Goal: Task Accomplishment & Management: Complete application form

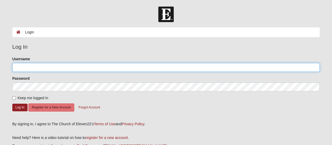
click at [38, 66] on input "Username" at bounding box center [165, 67] width 307 height 9
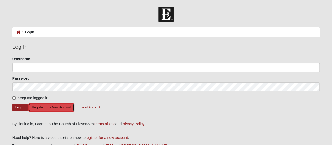
click at [46, 106] on button "Register for a New Account" at bounding box center [51, 107] width 46 height 8
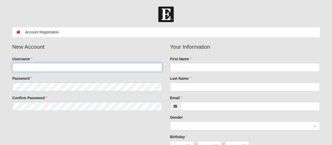
click at [58, 68] on input "Username" at bounding box center [87, 67] width 150 height 9
type input "david_hall84@hotmail.com"
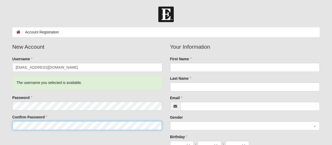
scroll to position [12, 0]
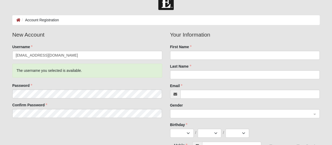
click at [143, 65] on div "The username you selected is available." at bounding box center [87, 70] width 150 height 14
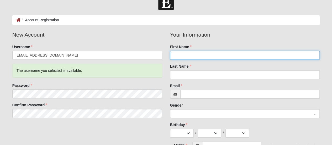
click at [180, 53] on input "First Name" at bounding box center [245, 55] width 150 height 9
type input "David"
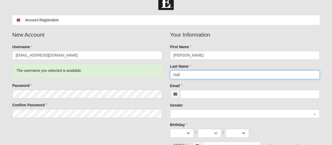
type input "Hall"
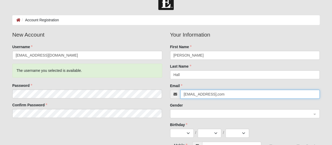
type input "david_hall84@hotmail,com"
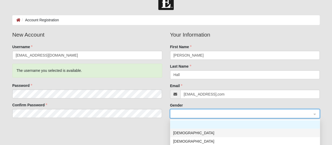
click at [175, 131] on div "[DEMOGRAPHIC_DATA]" at bounding box center [244, 133] width 143 height 6
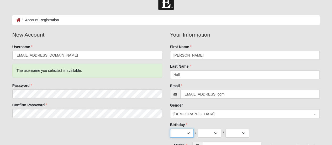
click at [175, 131] on select "Jan Feb Mar Apr May Jun Jul Aug Sep Oct Nov Dec" at bounding box center [182, 132] width 24 height 9
select select "3"
click at [170, 128] on select "Jan Feb Mar Apr May Jun Jul Aug Sep Oct Nov Dec" at bounding box center [182, 132] width 24 height 9
click at [208, 133] on select "1 2 3 4 5 6 7 8 9 10 11 12 13 14 15 16 17 18 19 20 21 22 23 24 25 26 27 28 29 3…" at bounding box center [210, 132] width 24 height 9
select select "22"
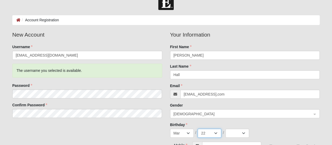
click at [198, 128] on select "1 2 3 4 5 6 7 8 9 10 11 12 13 14 15 16 17 18 19 20 21 22 23 24 25 26 27 28 29 3…" at bounding box center [210, 132] width 24 height 9
click at [233, 131] on select "2025 2024 2023 2022 2021 2020 2019 2018 2017 2016 2015 2014 2013 2012 2011 2010…" at bounding box center [237, 132] width 24 height 9
select select "1972"
click at [225, 128] on select "2025 2024 2023 2022 2021 2020 2019 2018 2017 2016 2015 2014 2013 2012 2011 2010…" at bounding box center [237, 132] width 24 height 9
click at [281, 130] on div "Jan Feb Mar Apr May Jun Jul Aug Sep Oct Nov Dec / 1 2 3 4 5 6 7 8 9 10 11 12 13…" at bounding box center [245, 132] width 150 height 9
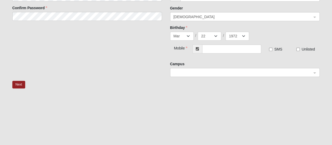
scroll to position [109, 0]
click at [234, 50] on input "text" at bounding box center [231, 48] width 59 height 9
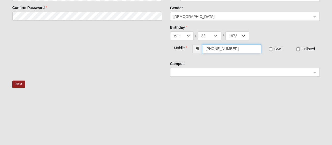
type input "[PHONE_NUMBER]"
click at [268, 57] on fieldset "Mobile (904) 710-7246 SMS Unlisted" at bounding box center [245, 52] width 150 height 17
click at [197, 73] on span at bounding box center [242, 72] width 138 height 6
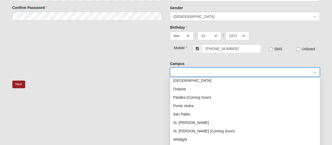
scroll to position [67, 0]
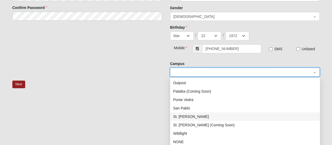
click at [184, 115] on div "St. Johns" at bounding box center [244, 116] width 143 height 6
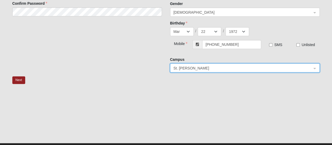
scroll to position [125, 0]
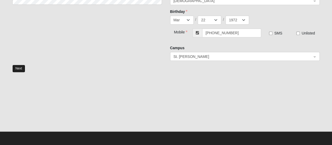
click at [22, 70] on button "Next" at bounding box center [18, 69] width 13 height 8
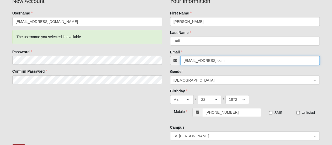
scroll to position [43, 0]
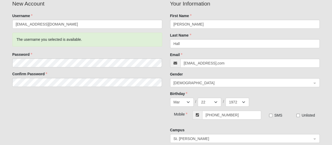
click at [222, 76] on div "Gender Male 0 1 2 Male Female" at bounding box center [245, 78] width 150 height 15
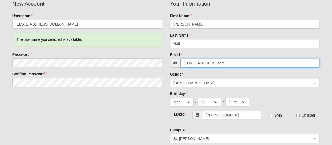
click at [235, 65] on input "david_hall84@hotmail,com" at bounding box center [250, 62] width 140 height 9
type input "[EMAIL_ADDRESS][DOMAIN_NAME]"
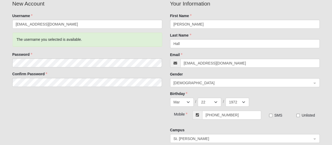
click at [139, 116] on div "New Account Username david_hall84@hotmail.com The username you selected is avai…" at bounding box center [165, 72] width 315 height 147
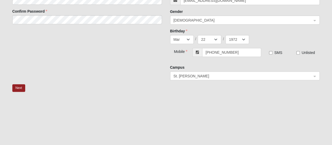
scroll to position [106, 0]
click at [20, 86] on button "Next" at bounding box center [18, 87] width 13 height 8
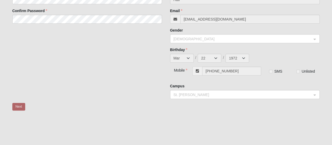
scroll to position [34, 0]
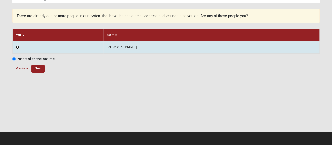
click at [18, 47] on input "radio" at bounding box center [17, 46] width 3 height 3
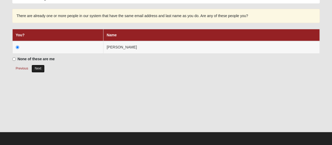
click at [42, 71] on button "Next" at bounding box center [37, 69] width 13 height 8
radio input "true"
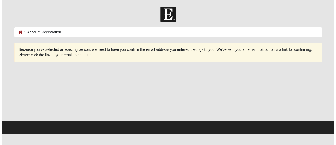
scroll to position [0, 0]
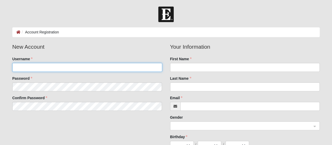
type input "david_hall84@hotmail.com"
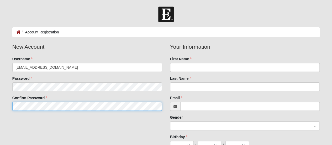
click at [55, 103] on fieldset "New Account Username david_hall84@hotmail.com Password Confirm Password" at bounding box center [87, 78] width 158 height 72
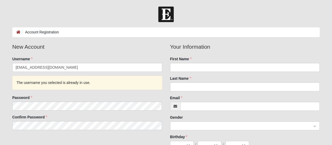
click at [164, 14] on img at bounding box center [165, 14] width 15 height 15
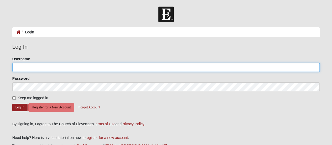
type input "[EMAIL_ADDRESS][DOMAIN_NAME]"
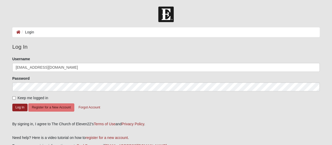
click at [164, 16] on img at bounding box center [165, 14] width 15 height 15
click at [13, 96] on input "Keep me logged in" at bounding box center [13, 97] width 3 height 3
checkbox input "true"
click at [15, 105] on button "Log In" at bounding box center [19, 107] width 15 height 8
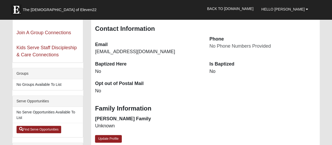
scroll to position [84, 0]
drag, startPoint x: 134, startPoint y: 92, endPoint x: 239, endPoint y: 88, distance: 105.0
click at [239, 88] on div "Baptized Here No Is Baptized No Opt out of Postal Mail No" at bounding box center [205, 79] width 228 height 39
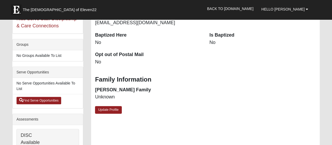
scroll to position [113, 0]
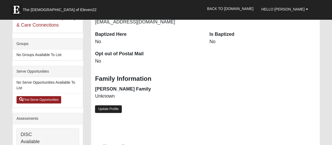
click at [114, 107] on link "Update Profile" at bounding box center [108, 109] width 27 height 8
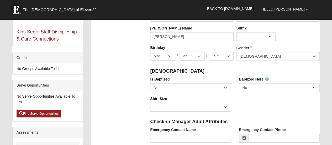
scroll to position [121, 0]
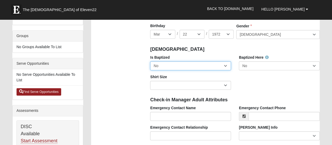
click at [184, 67] on select "No Yes" at bounding box center [190, 65] width 81 height 9
select select "True"
click at [150, 61] on select "No Yes" at bounding box center [190, 65] width 81 height 9
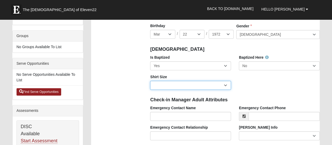
click at [175, 86] on select "Adult Small Adult Medium Adult Large Adult XL Adult XXL Adult 3XL Adult 4XL You…" at bounding box center [190, 85] width 81 height 9
select select "Adult Large"
click at [150, 81] on select "Adult Small Adult Medium Adult Large Adult XL Adult XXL Adult 3XL Adult 4XL You…" at bounding box center [190, 85] width 81 height 9
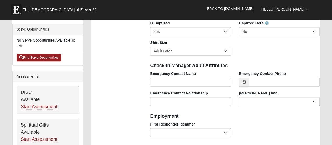
scroll to position [155, 0]
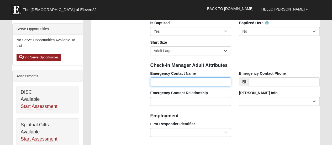
click at [171, 82] on input "Emergency Contact Name" at bounding box center [190, 81] width 81 height 9
type input "[PERSON_NAME]"
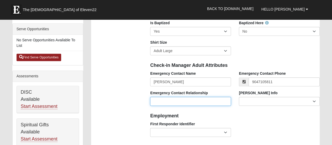
type input "[PHONE_NUMBER]"
click at [163, 99] on input "Emergency Contact Relationship" at bounding box center [190, 101] width 81 height 9
type input "Spouse"
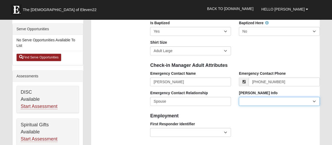
click at [252, 99] on select "Current Foster Child Current Foster Parent Former Foster Child Former Foster Pa…" at bounding box center [279, 101] width 81 height 9
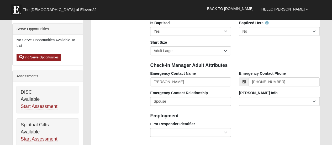
click at [231, 116] on h4 "Employment" at bounding box center [234, 116] width 169 height 6
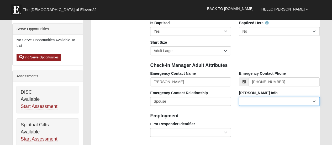
click at [251, 103] on select "Current Foster Child Current Foster Parent Former Foster Child Former Foster Pa…" at bounding box center [279, 101] width 81 height 9
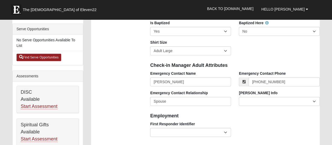
click at [227, 114] on h4 "Employment" at bounding box center [234, 116] width 169 height 6
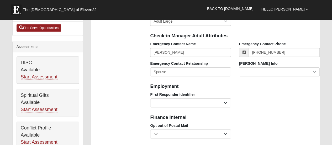
scroll to position [185, 0]
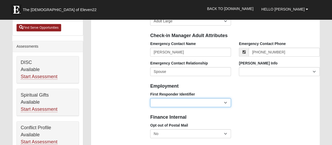
click at [211, 101] on select "EMT | Paramedic | Medical Firefighter | Fire Department Police Officer | Sherif…" at bounding box center [190, 102] width 81 height 9
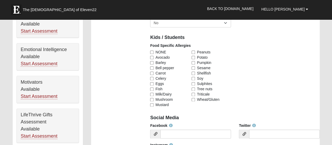
scroll to position [296, 0]
click at [152, 51] on input "NONE" at bounding box center [151, 51] width 3 height 3
checkbox input "true"
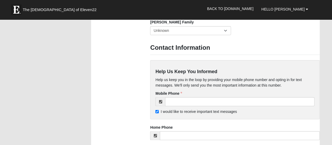
scroll to position [477, 0]
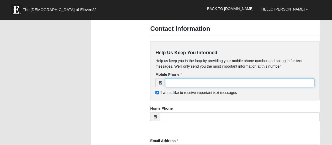
click at [179, 85] on input "tel" at bounding box center [239, 82] width 149 height 9
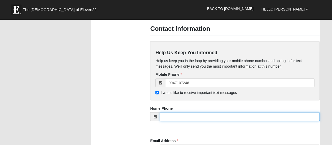
type input "[PHONE_NUMBER]"
click at [171, 117] on input "tel" at bounding box center [240, 116] width 160 height 9
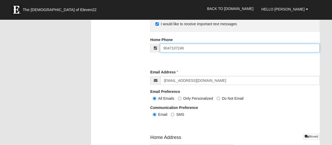
scroll to position [547, 0]
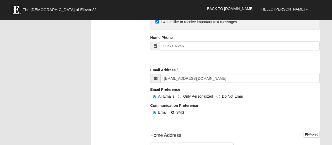
type input "[PHONE_NUMBER]"
click at [173, 110] on input "SMS" at bounding box center [172, 111] width 3 height 3
radio input "true"
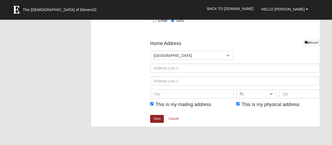
scroll to position [639, 0]
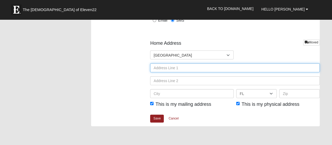
click at [172, 69] on input "text" at bounding box center [234, 67] width 169 height 9
type input "48 Port Av.e"
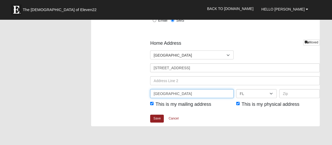
type input "Jacksonville"
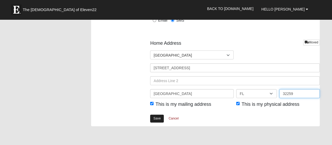
type input "32259"
click at [154, 119] on link "Save" at bounding box center [157, 118] width 14 height 8
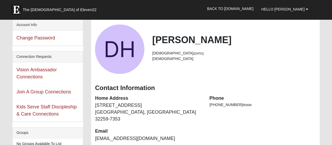
scroll to position [24, 0]
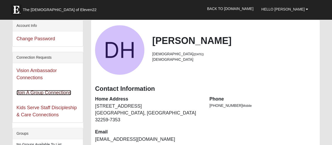
click at [52, 91] on link "Join A Group Connections" at bounding box center [44, 92] width 55 height 5
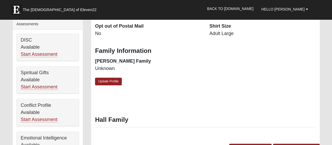
scroll to position [207, 0]
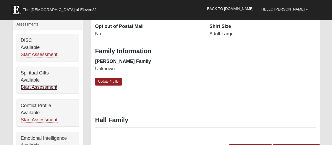
click at [50, 85] on link "Start Assessment" at bounding box center [39, 87] width 37 height 6
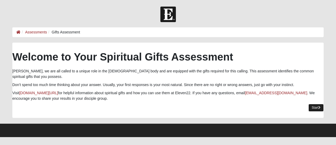
click at [316, 104] on link "Start" at bounding box center [315, 108] width 15 height 8
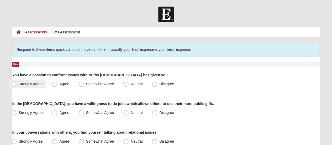
click at [19, 83] on span "Strongly Agree" at bounding box center [31, 84] width 24 height 4
click at [13, 83] on input "Strongly Agree" at bounding box center [14, 83] width 3 height 3
radio input "true"
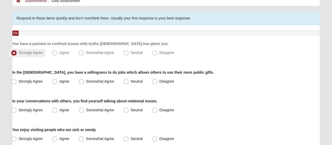
scroll to position [31, 0]
click at [59, 83] on span "Agree" at bounding box center [64, 81] width 10 height 4
click at [55, 83] on input "Agree" at bounding box center [55, 80] width 3 height 3
radio input "true"
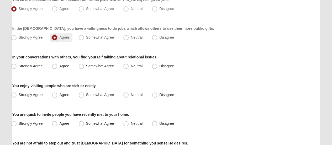
scroll to position [76, 0]
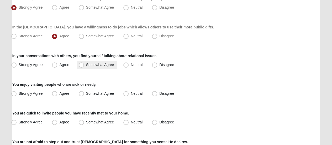
click at [86, 64] on span "Somewhat Agree" at bounding box center [100, 64] width 28 height 4
click at [81, 64] on input "Somewhat Agree" at bounding box center [82, 64] width 3 height 3
radio input "true"
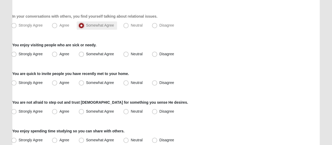
scroll to position [116, 0]
click at [159, 54] on span "Disagree" at bounding box center [166, 53] width 15 height 4
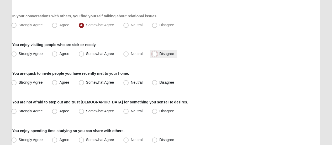
click at [155, 54] on input "Disagree" at bounding box center [155, 53] width 3 height 3
radio input "true"
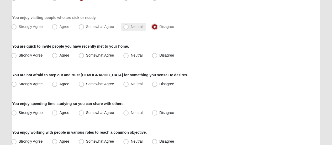
scroll to position [143, 0]
click at [133, 54] on span "Neutral" at bounding box center [137, 55] width 12 height 4
click at [129, 54] on input "Neutral" at bounding box center [126, 54] width 3 height 3
radio input "true"
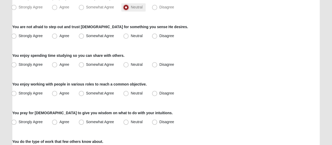
scroll to position [191, 0]
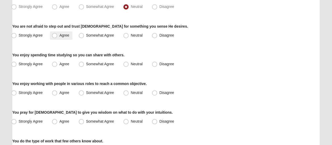
click at [65, 37] on label "Agree" at bounding box center [61, 35] width 22 height 8
click at [57, 37] on input "Agree" at bounding box center [55, 35] width 3 height 3
radio input "true"
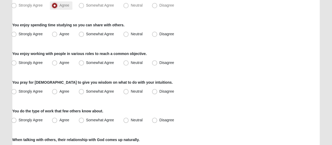
scroll to position [222, 0]
click at [71, 36] on label "Agree" at bounding box center [61, 34] width 22 height 8
click at [57, 35] on input "Agree" at bounding box center [55, 33] width 3 height 3
radio input "true"
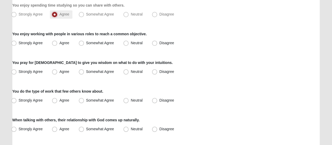
scroll to position [241, 0]
click at [67, 44] on span "Agree" at bounding box center [64, 42] width 10 height 4
click at [57, 44] on input "Agree" at bounding box center [55, 42] width 3 height 3
radio input "true"
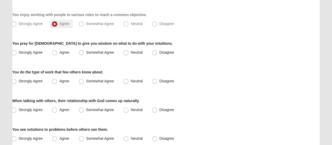
scroll to position [261, 0]
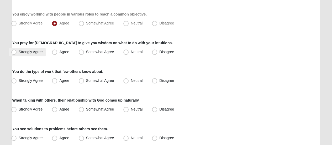
click at [30, 52] on span "Strongly Agree" at bounding box center [31, 52] width 24 height 4
click at [17, 52] on input "Strongly Agree" at bounding box center [14, 51] width 3 height 3
radio input "true"
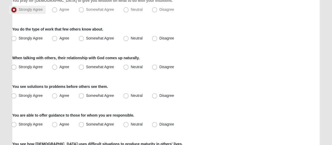
scroll to position [303, 0]
click at [131, 39] on span "Neutral" at bounding box center [137, 38] width 12 height 4
click at [127, 39] on input "Neutral" at bounding box center [126, 37] width 3 height 3
radio input "true"
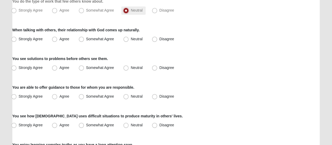
scroll to position [331, 0]
click at [159, 39] on span "Disagree" at bounding box center [166, 38] width 15 height 4
click at [154, 39] on input "Disagree" at bounding box center [155, 38] width 3 height 3
radio input "true"
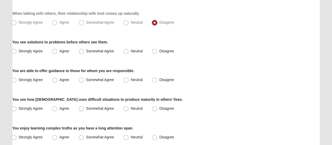
scroll to position [357, 0]
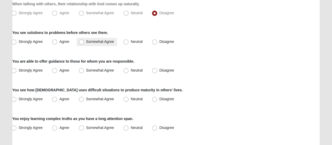
click at [86, 42] on span "Somewhat Agree" at bounding box center [100, 41] width 28 height 4
click at [83, 42] on input "Somewhat Agree" at bounding box center [82, 41] width 3 height 3
radio input "true"
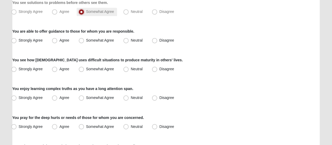
scroll to position [387, 0]
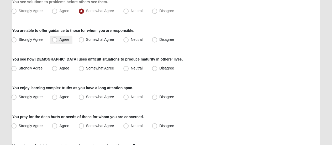
click at [65, 40] on span "Agree" at bounding box center [64, 39] width 10 height 4
click at [57, 40] on input "Agree" at bounding box center [55, 39] width 3 height 3
radio input "true"
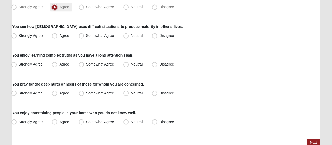
scroll to position [420, 0]
click at [36, 36] on span "Strongly Agree" at bounding box center [31, 35] width 24 height 4
click at [17, 36] on input "Strongly Agree" at bounding box center [14, 35] width 3 height 3
radio input "true"
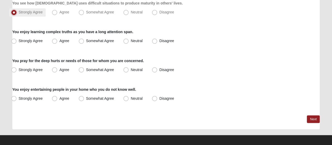
scroll to position [446, 0]
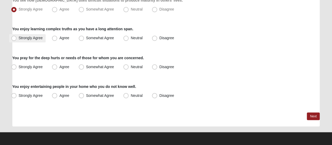
click at [36, 36] on span "Strongly Agree" at bounding box center [31, 38] width 24 height 4
click at [17, 36] on input "Strongly Agree" at bounding box center [14, 37] width 3 height 3
radio input "true"
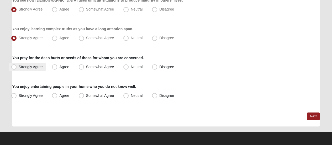
click at [32, 68] on span "Strongly Agree" at bounding box center [31, 66] width 24 height 4
click at [17, 68] on input "Strongly Agree" at bounding box center [14, 66] width 3 height 3
radio input "true"
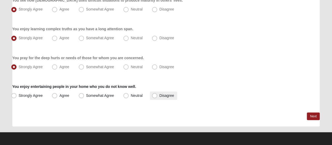
click at [158, 95] on label "Disagree" at bounding box center [163, 95] width 27 height 8
click at [157, 95] on input "Disagree" at bounding box center [155, 94] width 3 height 3
radio input "true"
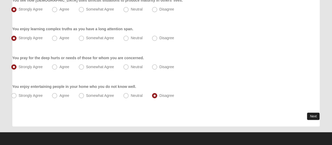
click at [310, 114] on link "Next" at bounding box center [313, 116] width 13 height 8
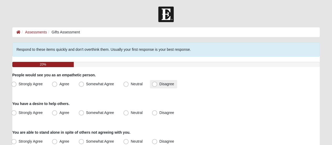
click at [159, 84] on span "Disagree" at bounding box center [166, 84] width 15 height 4
click at [154, 84] on input "Disagree" at bounding box center [155, 83] width 3 height 3
radio input "true"
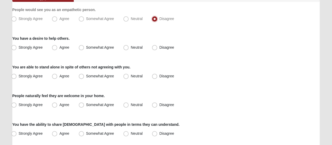
scroll to position [65, 0]
click at [17, 48] on label "Strongly Agree" at bounding box center [27, 47] width 37 height 8
click at [17, 48] on input "Strongly Agree" at bounding box center [14, 46] width 3 height 3
radio input "true"
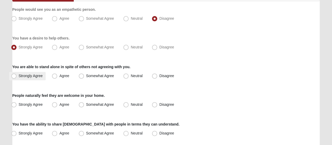
click at [21, 77] on span "Strongly Agree" at bounding box center [31, 75] width 24 height 4
click at [17, 77] on input "Strongly Agree" at bounding box center [14, 75] width 3 height 3
radio input "true"
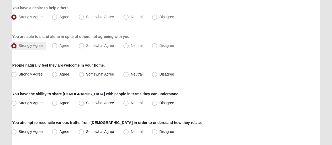
scroll to position [96, 0]
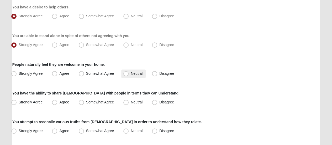
click at [130, 73] on label "Neutral" at bounding box center [133, 73] width 24 height 8
click at [129, 73] on input "Neutral" at bounding box center [126, 73] width 3 height 3
radio input "true"
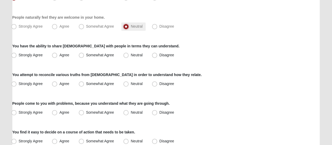
scroll to position [143, 0]
click at [39, 54] on span "Strongly Agree" at bounding box center [31, 54] width 24 height 4
click at [17, 54] on input "Strongly Agree" at bounding box center [14, 54] width 3 height 3
radio input "true"
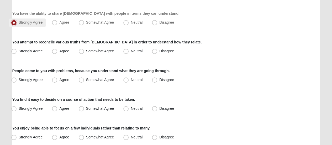
scroll to position [176, 0]
click at [39, 49] on span "Strongly Agree" at bounding box center [31, 51] width 24 height 4
click at [17, 49] on input "Strongly Agree" at bounding box center [14, 50] width 3 height 3
radio input "true"
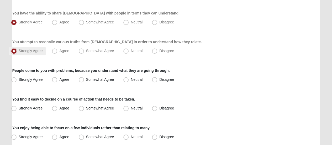
scroll to position [210, 0]
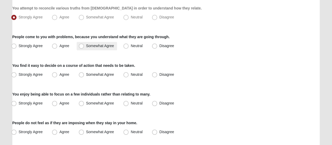
click at [86, 46] on span "Somewhat Agree" at bounding box center [100, 46] width 28 height 4
click at [82, 46] on input "Somewhat Agree" at bounding box center [82, 45] width 3 height 3
radio input "true"
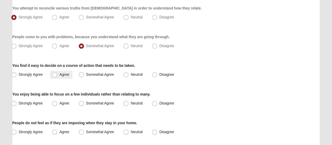
click at [66, 76] on span "Agree" at bounding box center [64, 74] width 10 height 4
click at [57, 76] on input "Agree" at bounding box center [55, 74] width 3 height 3
radio input "true"
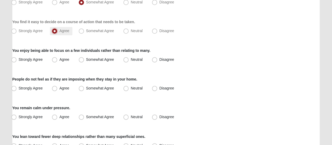
scroll to position [264, 0]
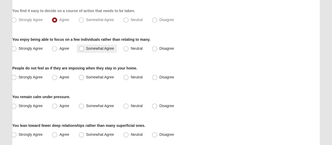
click at [85, 48] on label "Somewhat Agree" at bounding box center [97, 48] width 41 height 8
click at [84, 48] on input "Somewhat Agree" at bounding box center [82, 48] width 3 height 3
radio input "true"
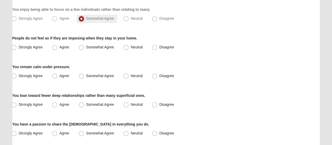
scroll to position [294, 0]
click at [41, 46] on span "Strongly Agree" at bounding box center [31, 47] width 24 height 4
click at [17, 46] on input "Strongly Agree" at bounding box center [14, 46] width 3 height 3
radio input "true"
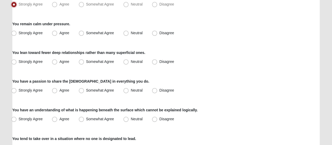
scroll to position [339, 0]
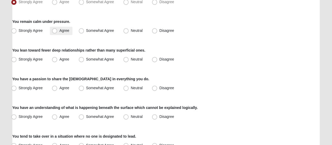
click at [60, 32] on span "Agree" at bounding box center [64, 30] width 10 height 4
click at [57, 32] on input "Agree" at bounding box center [55, 30] width 3 height 3
radio input "true"
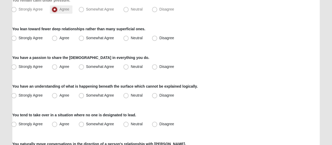
scroll to position [363, 0]
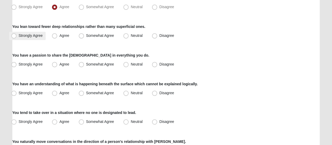
click at [36, 33] on span "Strongly Agree" at bounding box center [31, 35] width 24 height 4
click at [17, 34] on input "Strongly Agree" at bounding box center [14, 35] width 3 height 3
radio input "true"
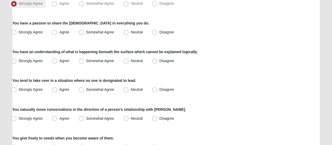
scroll to position [395, 0]
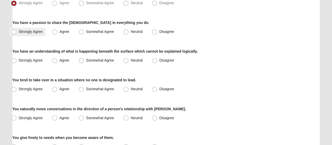
click at [42, 33] on span "Strongly Agree" at bounding box center [31, 31] width 24 height 4
click at [17, 33] on input "Strongly Agree" at bounding box center [14, 31] width 3 height 3
radio input "true"
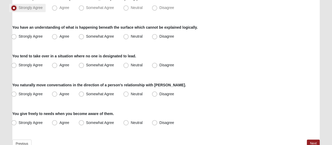
scroll to position [421, 0]
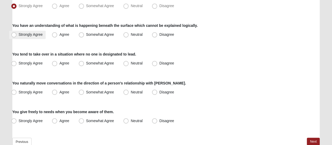
click at [37, 34] on span "Strongly Agree" at bounding box center [31, 34] width 24 height 4
click at [17, 34] on input "Strongly Agree" at bounding box center [14, 34] width 3 height 3
radio input "true"
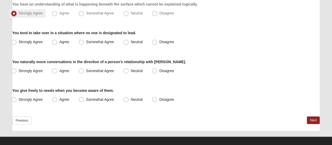
scroll to position [445, 0]
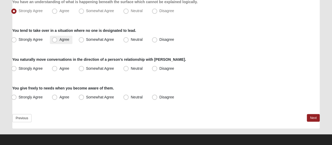
click at [59, 41] on span "Agree" at bounding box center [64, 39] width 10 height 4
click at [54, 41] on input "Agree" at bounding box center [55, 39] width 3 height 3
radio input "true"
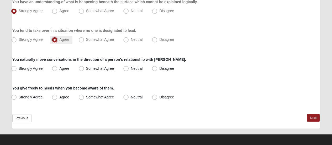
scroll to position [446, 0]
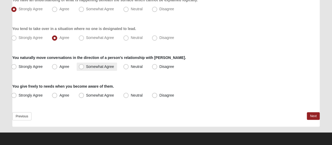
click at [86, 65] on span "Somewhat Agree" at bounding box center [100, 66] width 28 height 4
click at [83, 65] on input "Somewhat Agree" at bounding box center [82, 66] width 3 height 3
radio input "true"
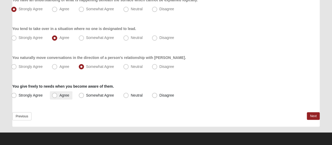
click at [65, 96] on span "Agree" at bounding box center [64, 95] width 10 height 4
click at [57, 96] on input "Agree" at bounding box center [55, 94] width 3 height 3
radio input "true"
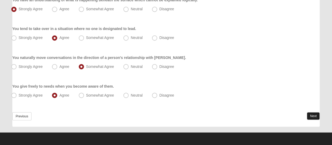
click at [309, 115] on link "Next" at bounding box center [313, 116] width 13 height 8
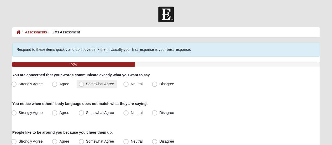
click at [99, 84] on span "Somewhat Agree" at bounding box center [100, 84] width 28 height 4
click at [84, 84] on input "Somewhat Agree" at bounding box center [82, 83] width 3 height 3
radio input "true"
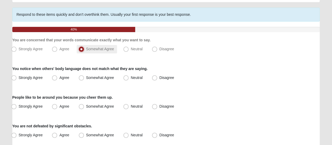
scroll to position [36, 0]
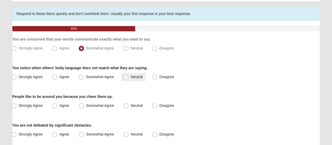
click at [131, 76] on span "Neutral" at bounding box center [137, 76] width 12 height 4
click at [128, 76] on input "Neutral" at bounding box center [126, 76] width 3 height 3
radio input "true"
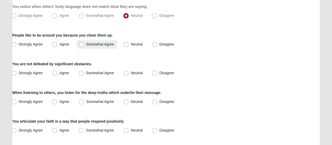
scroll to position [97, 0]
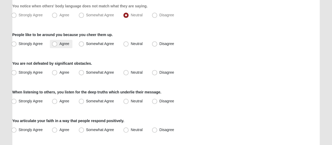
click at [59, 43] on span "Agree" at bounding box center [64, 43] width 10 height 4
click at [55, 43] on input "Agree" at bounding box center [55, 43] width 3 height 3
radio input "true"
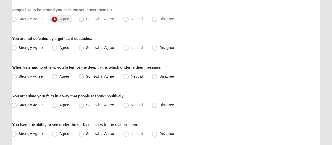
scroll to position [124, 0]
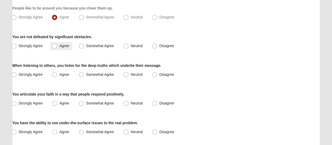
click at [59, 45] on label "Agree" at bounding box center [61, 46] width 22 height 8
click at [57, 45] on input "Agree" at bounding box center [55, 45] width 3 height 3
radio input "true"
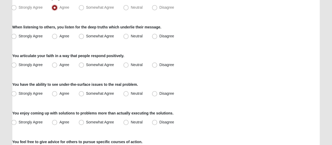
scroll to position [162, 0]
click at [32, 36] on span "Strongly Agree" at bounding box center [31, 36] width 24 height 4
click at [17, 36] on input "Strongly Agree" at bounding box center [14, 35] width 3 height 3
radio input "true"
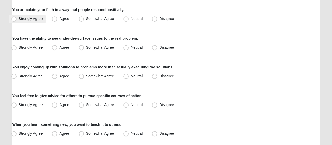
scroll to position [210, 0]
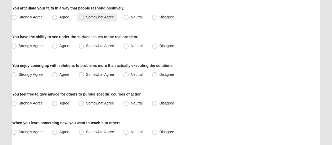
click at [86, 17] on span "Somewhat Agree" at bounding box center [100, 17] width 28 height 4
click at [84, 17] on input "Somewhat Agree" at bounding box center [82, 16] width 3 height 3
radio input "true"
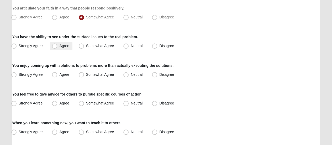
click at [59, 46] on span "Agree" at bounding box center [64, 46] width 10 height 4
click at [56, 46] on input "Agree" at bounding box center [55, 45] width 3 height 3
radio input "true"
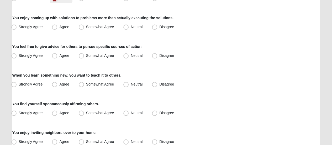
scroll to position [258, 0]
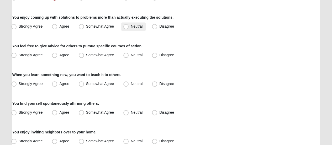
click at [140, 28] on label "Neutral" at bounding box center [133, 26] width 24 height 8
click at [129, 28] on input "Neutral" at bounding box center [126, 26] width 3 height 3
radio input "true"
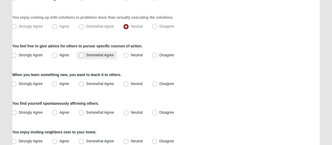
click at [97, 56] on span "Somewhat Agree" at bounding box center [100, 55] width 28 height 4
click at [84, 56] on input "Somewhat Agree" at bounding box center [82, 54] width 3 height 3
radio input "true"
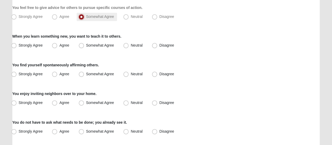
scroll to position [296, 0]
click at [67, 44] on span "Agree" at bounding box center [64, 45] width 10 height 4
click at [57, 44] on input "Agree" at bounding box center [55, 44] width 3 height 3
radio input "true"
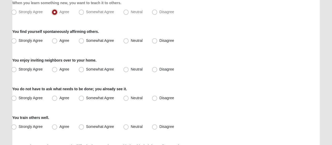
scroll to position [329, 0]
click at [112, 40] on span "Somewhat Agree" at bounding box center [100, 41] width 28 height 4
click at [84, 40] on input "Somewhat Agree" at bounding box center [82, 40] width 3 height 3
radio input "true"
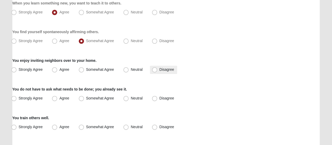
click at [159, 70] on span "Disagree" at bounding box center [166, 69] width 15 height 4
click at [156, 70] on input "Disagree" at bounding box center [155, 69] width 3 height 3
radio input "true"
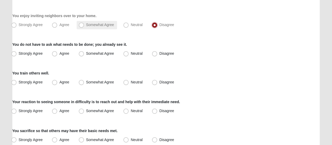
scroll to position [374, 0]
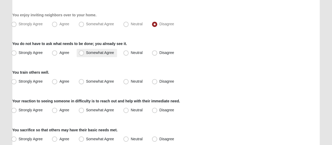
click at [86, 54] on span "Somewhat Agree" at bounding box center [100, 52] width 28 height 4
click at [81, 54] on input "Somewhat Agree" at bounding box center [82, 52] width 3 height 3
radio input "true"
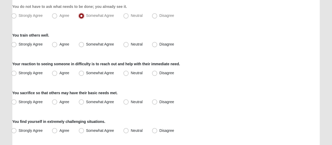
scroll to position [412, 0]
click at [65, 45] on span "Agree" at bounding box center [64, 44] width 10 height 4
click at [57, 45] on input "Agree" at bounding box center [55, 43] width 3 height 3
radio input "true"
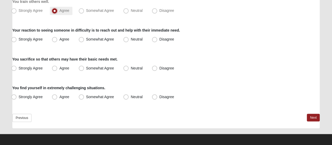
scroll to position [445, 0]
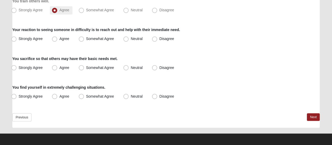
click at [59, 39] on span "Agree" at bounding box center [64, 38] width 10 height 4
click at [55, 39] on input "Agree" at bounding box center [55, 38] width 3 height 3
radio input "true"
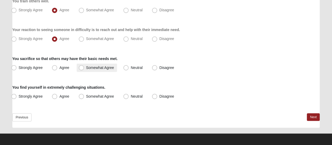
click at [90, 65] on span "Somewhat Agree" at bounding box center [100, 67] width 28 height 4
click at [84, 66] on input "Somewhat Agree" at bounding box center [82, 67] width 3 height 3
radio input "true"
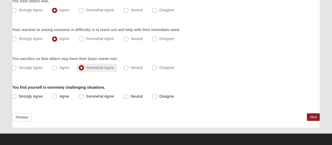
scroll to position [446, 0]
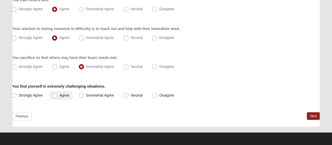
click at [67, 93] on span "Agree" at bounding box center [64, 95] width 10 height 4
click at [57, 93] on input "Agree" at bounding box center [55, 94] width 3 height 3
radio input "true"
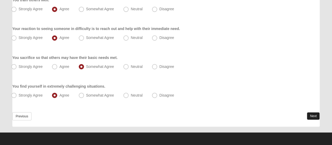
click at [312, 115] on link "Next" at bounding box center [313, 116] width 13 height 8
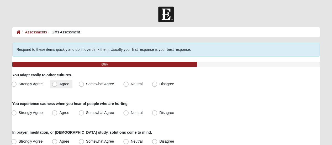
click at [59, 85] on span "Agree" at bounding box center [64, 84] width 10 height 4
click at [55, 85] on input "Agree" at bounding box center [55, 83] width 3 height 3
radio input "true"
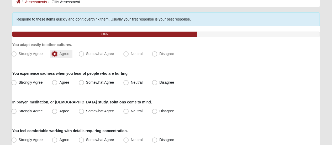
scroll to position [42, 0]
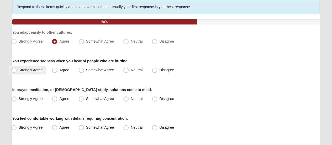
click at [33, 71] on span "Strongly Agree" at bounding box center [31, 70] width 24 height 4
click at [17, 71] on input "Strongly Agree" at bounding box center [14, 69] width 3 height 3
radio input "true"
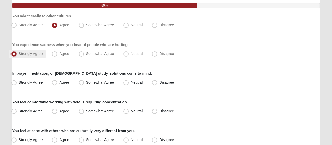
scroll to position [75, 0]
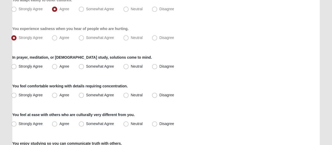
drag, startPoint x: 44, startPoint y: 72, endPoint x: 53, endPoint y: 72, distance: 9.2
click at [86, 66] on span "Somewhat Agree" at bounding box center [100, 66] width 28 height 4
click at [82, 66] on input "Somewhat Agree" at bounding box center [82, 66] width 3 height 3
radio input "true"
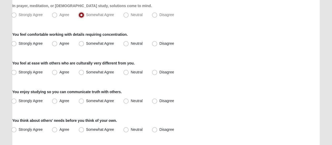
scroll to position [128, 0]
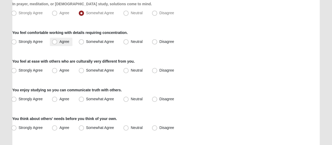
click at [65, 42] on span "Agree" at bounding box center [64, 41] width 10 height 4
click at [57, 42] on input "Agree" at bounding box center [55, 41] width 3 height 3
radio input "true"
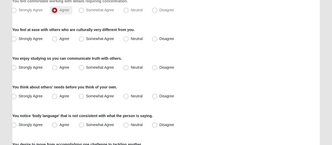
scroll to position [165, 0]
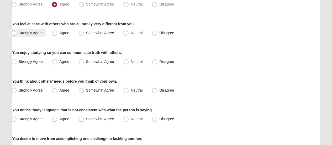
click at [38, 34] on span "Strongly Agree" at bounding box center [31, 33] width 24 height 4
click at [17, 34] on input "Strongly Agree" at bounding box center [14, 32] width 3 height 3
radio input "true"
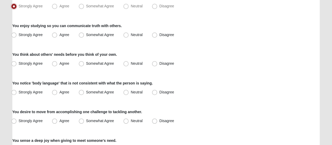
scroll to position [192, 0]
click at [40, 35] on span "Strongly Agree" at bounding box center [31, 34] width 24 height 4
click at [17, 35] on input "Strongly Agree" at bounding box center [14, 34] width 3 height 3
radio input "true"
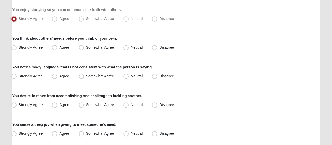
scroll to position [216, 0]
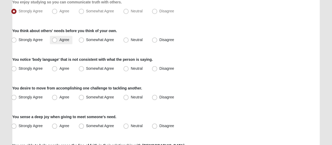
click at [67, 39] on span "Agree" at bounding box center [64, 40] width 10 height 4
click at [57, 39] on input "Agree" at bounding box center [55, 39] width 3 height 3
radio input "true"
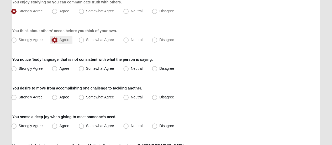
scroll to position [237, 0]
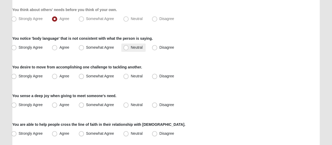
click at [131, 46] on span "Neutral" at bounding box center [137, 47] width 12 height 4
click at [125, 46] on input "Neutral" at bounding box center [126, 47] width 3 height 3
radio input "true"
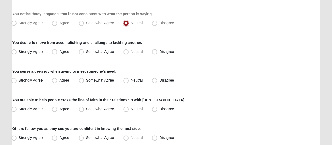
scroll to position [275, 0]
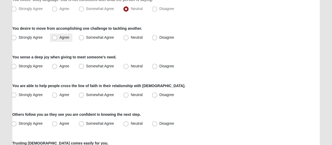
click at [65, 38] on span "Agree" at bounding box center [64, 37] width 10 height 4
click at [57, 38] on input "Agree" at bounding box center [55, 37] width 3 height 3
radio input "true"
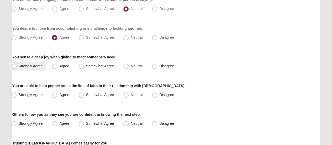
click at [42, 67] on span "Strongly Agree" at bounding box center [31, 66] width 24 height 4
click at [17, 67] on input "Strongly Agree" at bounding box center [14, 65] width 3 height 3
radio input "true"
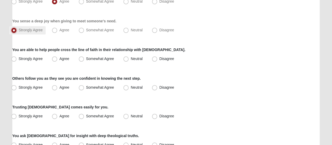
scroll to position [312, 0]
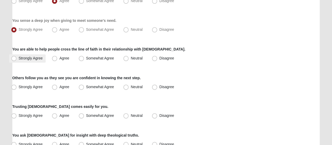
click at [32, 60] on label "Strongly Agree" at bounding box center [27, 58] width 37 height 8
click at [17, 60] on input "Strongly Agree" at bounding box center [14, 57] width 3 height 3
radio input "true"
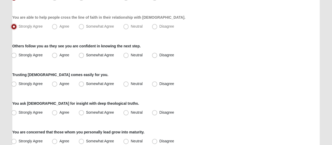
scroll to position [345, 0]
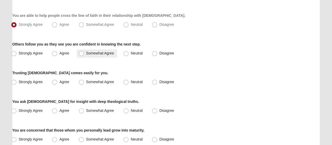
click at [87, 55] on label "Somewhat Agree" at bounding box center [97, 53] width 41 height 8
click at [84, 55] on input "Somewhat Agree" at bounding box center [82, 52] width 3 height 3
radio input "true"
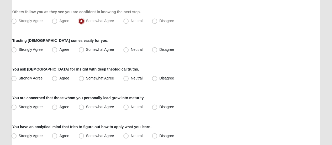
scroll to position [378, 0]
click at [60, 49] on span "Agree" at bounding box center [64, 49] width 10 height 4
click at [57, 49] on input "Agree" at bounding box center [55, 48] width 3 height 3
radio input "true"
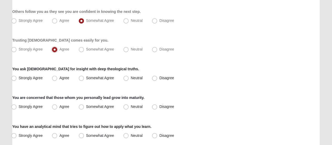
scroll to position [409, 0]
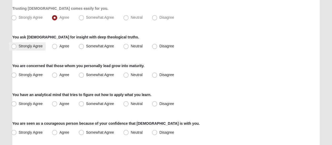
click at [34, 46] on span "Strongly Agree" at bounding box center [31, 46] width 24 height 4
click at [17, 46] on input "Strongly Agree" at bounding box center [14, 45] width 3 height 3
radio input "true"
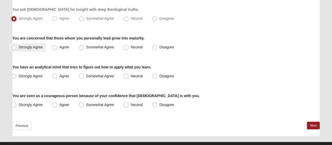
scroll to position [446, 0]
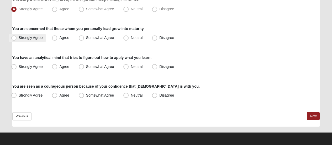
click at [38, 38] on span "Strongly Agree" at bounding box center [31, 37] width 24 height 4
click at [17, 38] on input "Strongly Agree" at bounding box center [14, 37] width 3 height 3
radio input "true"
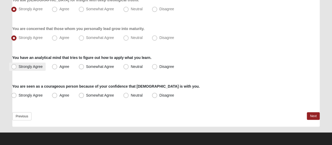
click at [36, 67] on span "Strongly Agree" at bounding box center [31, 66] width 24 height 4
click at [17, 67] on input "Strongly Agree" at bounding box center [14, 66] width 3 height 3
radio input "true"
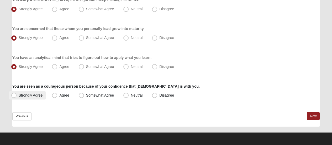
click at [36, 93] on span "Strongly Agree" at bounding box center [31, 95] width 24 height 4
click at [17, 93] on input "Strongly Agree" at bounding box center [14, 94] width 3 height 3
radio input "true"
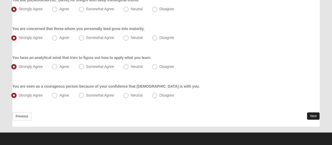
click at [311, 115] on link "Next" at bounding box center [313, 116] width 13 height 8
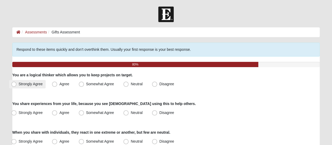
click at [30, 86] on label "Strongly Agree" at bounding box center [27, 84] width 37 height 8
click at [17, 86] on input "Strongly Agree" at bounding box center [14, 83] width 3 height 3
radio input "true"
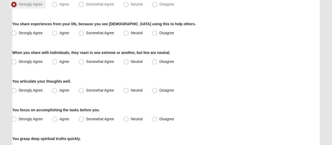
scroll to position [80, 0]
click at [37, 34] on label "Strongly Agree" at bounding box center [27, 33] width 37 height 8
click at [17, 34] on input "Strongly Agree" at bounding box center [14, 32] width 3 height 3
radio input "true"
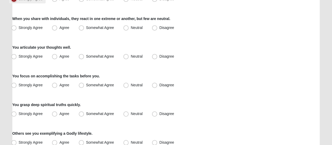
scroll to position [114, 0]
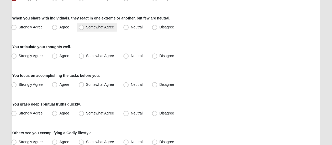
click at [110, 27] on span "Somewhat Agree" at bounding box center [100, 27] width 28 height 4
click at [84, 27] on input "Somewhat Agree" at bounding box center [82, 26] width 3 height 3
radio input "true"
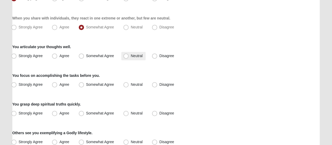
click at [137, 56] on span "Neutral" at bounding box center [137, 56] width 12 height 4
click at [129, 56] on input "Neutral" at bounding box center [126, 55] width 3 height 3
radio input "true"
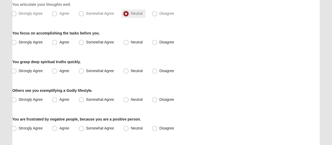
scroll to position [160, 0]
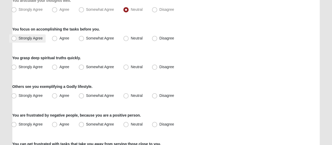
click at [39, 38] on span "Strongly Agree" at bounding box center [31, 38] width 24 height 4
click at [17, 38] on input "Strongly Agree" at bounding box center [14, 37] width 3 height 3
radio input "true"
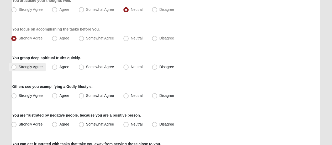
click at [37, 67] on span "Strongly Agree" at bounding box center [31, 67] width 24 height 4
click at [17, 67] on input "Strongly Agree" at bounding box center [14, 66] width 3 height 3
radio input "true"
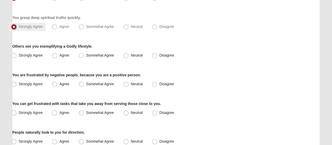
scroll to position [200, 0]
click at [61, 55] on span "Agree" at bounding box center [64, 55] width 10 height 4
click at [57, 55] on input "Agree" at bounding box center [55, 54] width 3 height 3
radio input "true"
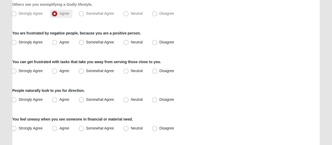
scroll to position [242, 0]
click at [131, 44] on span "Neutral" at bounding box center [137, 42] width 12 height 4
click at [125, 44] on input "Neutral" at bounding box center [126, 41] width 3 height 3
radio input "true"
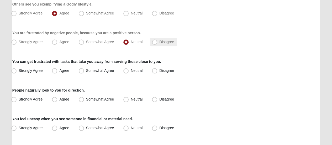
click at [159, 43] on span "Disagree" at bounding box center [166, 42] width 15 height 4
click at [154, 43] on input "Disagree" at bounding box center [155, 41] width 3 height 3
radio input "true"
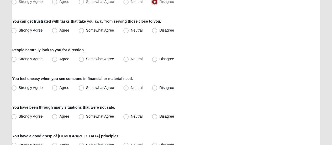
scroll to position [284, 0]
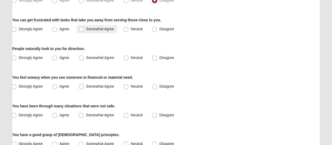
click at [107, 30] on span "Somewhat Agree" at bounding box center [100, 29] width 28 height 4
click at [84, 30] on input "Somewhat Agree" at bounding box center [82, 28] width 3 height 3
radio input "true"
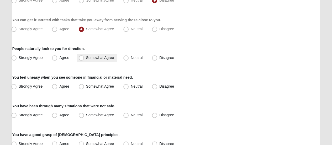
click at [86, 58] on span "Somewhat Agree" at bounding box center [100, 57] width 28 height 4
click at [82, 58] on input "Somewhat Agree" at bounding box center [82, 57] width 3 height 3
radio input "true"
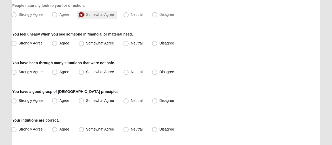
scroll to position [327, 0]
click at [59, 45] on span "Agree" at bounding box center [64, 43] width 10 height 4
click at [56, 45] on input "Agree" at bounding box center [55, 42] width 3 height 3
radio input "true"
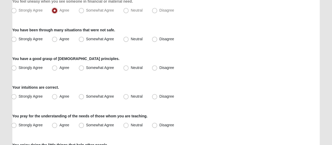
scroll to position [360, 0]
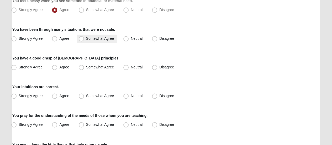
click at [94, 39] on span "Somewhat Agree" at bounding box center [100, 38] width 28 height 4
click at [84, 39] on input "Somewhat Agree" at bounding box center [82, 38] width 3 height 3
radio input "true"
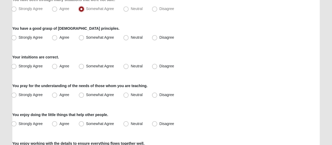
scroll to position [390, 0]
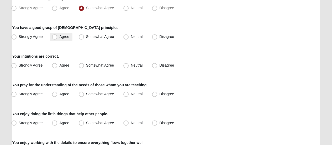
click at [68, 37] on span "Agree" at bounding box center [64, 36] width 10 height 4
click at [57, 37] on input "Agree" at bounding box center [55, 36] width 3 height 3
radio input "true"
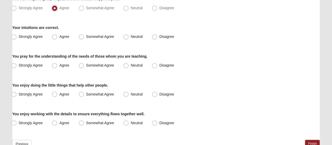
scroll to position [419, 0]
click at [39, 37] on span "Strongly Agree" at bounding box center [31, 36] width 24 height 4
click at [17, 37] on input "Strongly Agree" at bounding box center [14, 36] width 3 height 3
radio input "true"
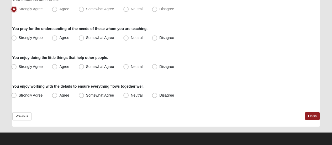
scroll to position [434, 0]
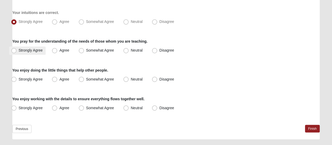
click at [39, 51] on span "Strongly Agree" at bounding box center [31, 50] width 24 height 4
click at [17, 51] on input "Strongly Agree" at bounding box center [14, 50] width 3 height 3
radio input "true"
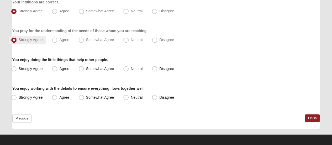
scroll to position [446, 0]
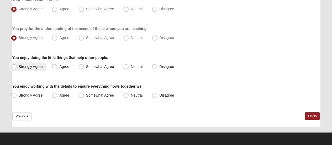
click at [33, 65] on span "Strongly Agree" at bounding box center [31, 66] width 24 height 4
click at [17, 65] on input "Strongly Agree" at bounding box center [14, 66] width 3 height 3
radio input "true"
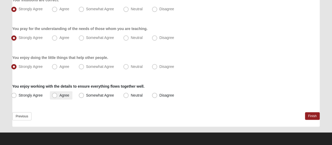
click at [64, 94] on span "Agree" at bounding box center [64, 95] width 10 height 4
click at [57, 94] on input "Agree" at bounding box center [55, 94] width 3 height 3
radio input "true"
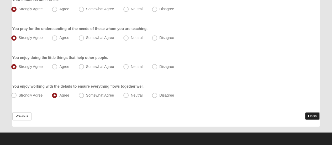
click at [311, 116] on link "Finish" at bounding box center [312, 116] width 15 height 8
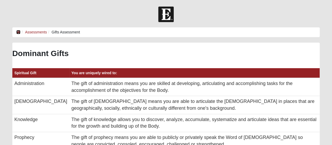
click at [17, 32] on icon at bounding box center [18, 32] width 4 height 4
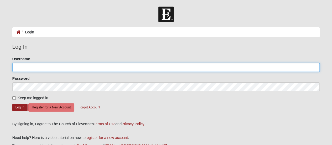
type input "[EMAIL_ADDRESS][DOMAIN_NAME]"
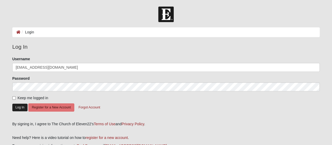
drag, startPoint x: 22, startPoint y: 103, endPoint x: 20, endPoint y: 106, distance: 3.7
click at [20, 106] on form "Please correct the following: Username [EMAIL_ADDRESS][DOMAIN_NAME] Password Ke…" at bounding box center [165, 86] width 307 height 61
click at [20, 106] on button "Log In" at bounding box center [19, 107] width 15 height 8
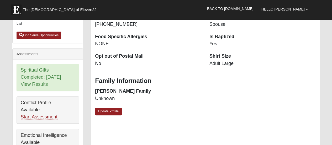
scroll to position [176, 0]
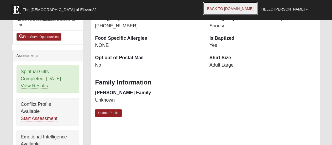
click at [250, 9] on link "Back to COE22.com" at bounding box center [230, 8] width 54 height 13
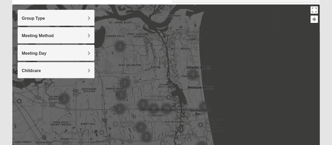
scroll to position [56, 0]
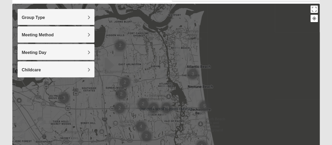
click at [4, 90] on form "Hello [PERSON_NAME] My Account Log Out Find A Group Error" at bounding box center [166, 91] width 332 height 282
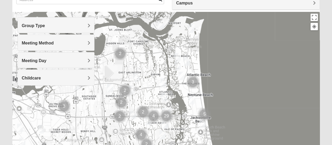
scroll to position [47, 0]
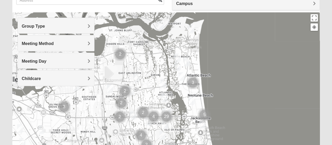
click at [46, 27] on h4 "Group Type" at bounding box center [56, 26] width 68 height 5
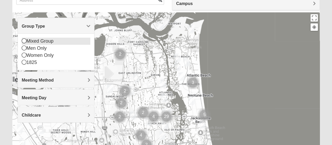
click at [24, 41] on icon at bounding box center [24, 40] width 5 height 5
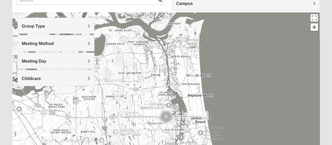
click at [39, 45] on h4 "Meeting Method" at bounding box center [56, 43] width 68 height 5
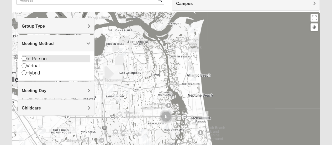
click at [38, 58] on div "In Person" at bounding box center [56, 58] width 68 height 7
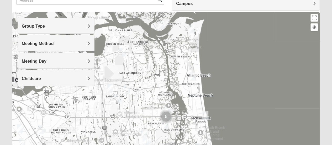
click at [38, 59] on span "Meeting Day" at bounding box center [34, 61] width 25 height 4
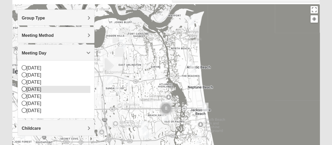
scroll to position [55, 0]
click at [48, 55] on div "Meeting Day" at bounding box center [56, 52] width 76 height 15
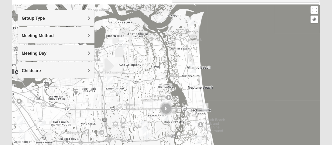
click at [50, 71] on h4 "Childcare" at bounding box center [56, 70] width 68 height 5
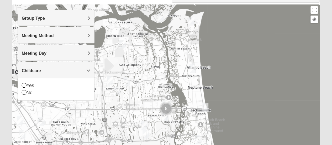
click at [50, 71] on h4 "Childcare" at bounding box center [56, 70] width 68 height 5
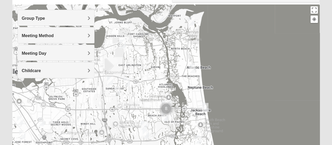
click at [70, 54] on h4 "Meeting Day" at bounding box center [56, 53] width 68 height 5
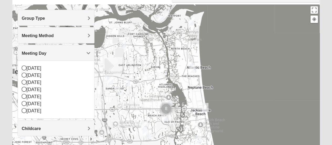
click at [70, 54] on h4 "Meeting Day" at bounding box center [56, 53] width 68 height 5
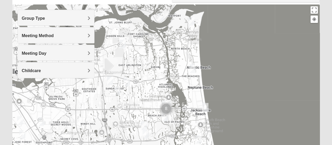
click at [70, 54] on h4 "Meeting Day" at bounding box center [56, 53] width 68 height 5
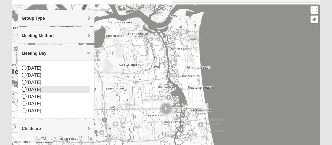
click at [55, 89] on div "[DATE]" at bounding box center [56, 89] width 68 height 7
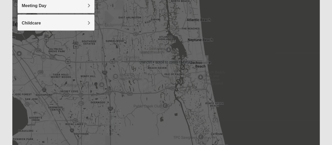
scroll to position [102, 0]
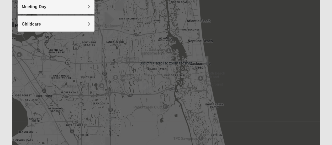
click at [237, 86] on div at bounding box center [165, 63] width 307 height 210
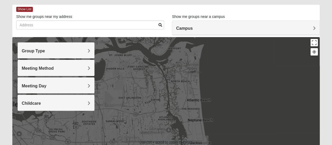
scroll to position [0, 0]
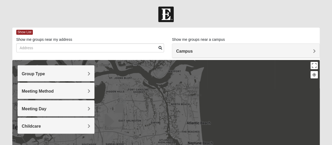
click at [244, 47] on div "Campus" at bounding box center [245, 51] width 147 height 14
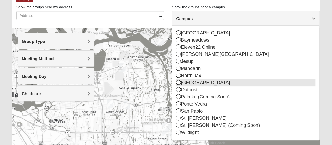
scroll to position [35, 0]
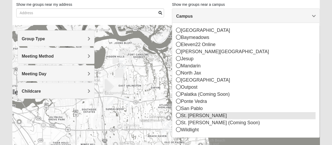
click at [193, 114] on div "St. [PERSON_NAME]" at bounding box center [245, 115] width 139 height 7
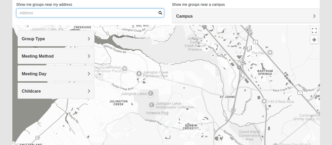
click at [58, 11] on input "Show me groups near my address" at bounding box center [90, 12] width 148 height 9
type input "[STREET_ADDRESS]"
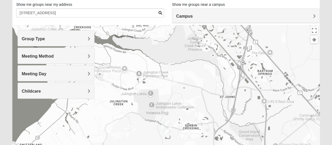
click at [159, 13] on span at bounding box center [160, 13] width 4 height 4
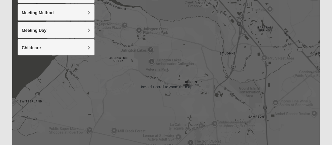
scroll to position [80, 0]
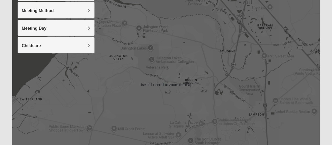
click at [181, 67] on img "Mixed Stamper 32259" at bounding box center [179, 68] width 10 height 13
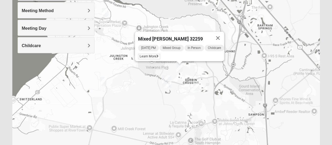
click at [197, 86] on img "Mixed Pline/Wednesday 32259" at bounding box center [196, 86] width 10 height 13
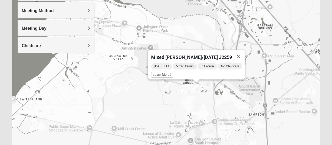
click at [196, 86] on img "Mixed Pline/Wednesday 32259" at bounding box center [196, 86] width 10 height 13
click at [102, 79] on img "Mixed Hayes 32259" at bounding box center [103, 81] width 10 height 13
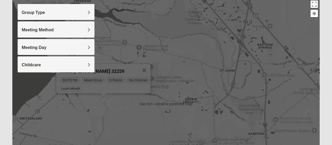
scroll to position [61, 0]
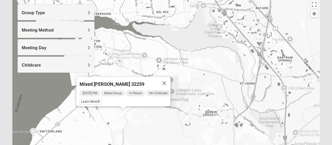
drag, startPoint x: 130, startPoint y: 48, endPoint x: 150, endPoint y: 61, distance: 24.4
click at [150, 61] on div "Mixed [PERSON_NAME] 32259 [DATE] PM Mixed Group In Person No Childcare Learn Mo…" at bounding box center [165, 104] width 307 height 210
click at [170, 78] on button "Close" at bounding box center [164, 83] width 13 height 13
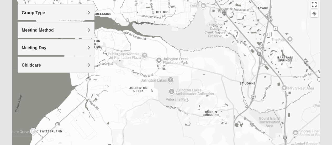
click at [122, 112] on img "Mixed Hayes 32259" at bounding box center [123, 113] width 10 height 13
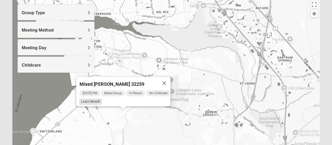
click at [88, 99] on span "Learn More" at bounding box center [90, 102] width 22 height 6
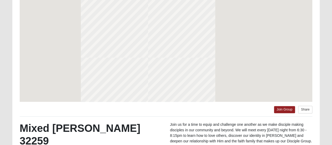
scroll to position [38, 0]
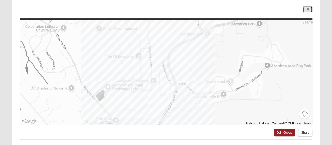
click at [308, 8] on icon at bounding box center [307, 9] width 2 height 3
